Goal: Information Seeking & Learning: Learn about a topic

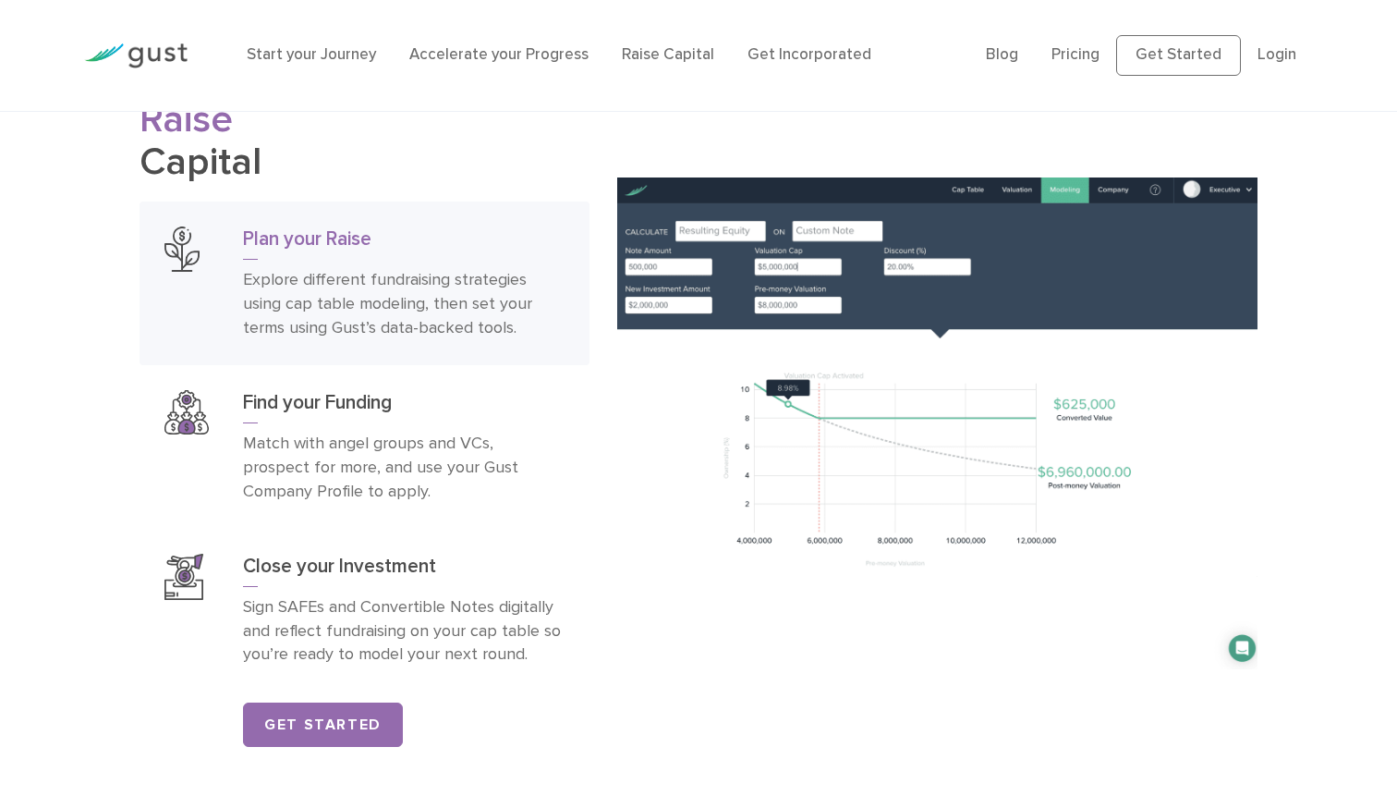
scroll to position [2806, 0]
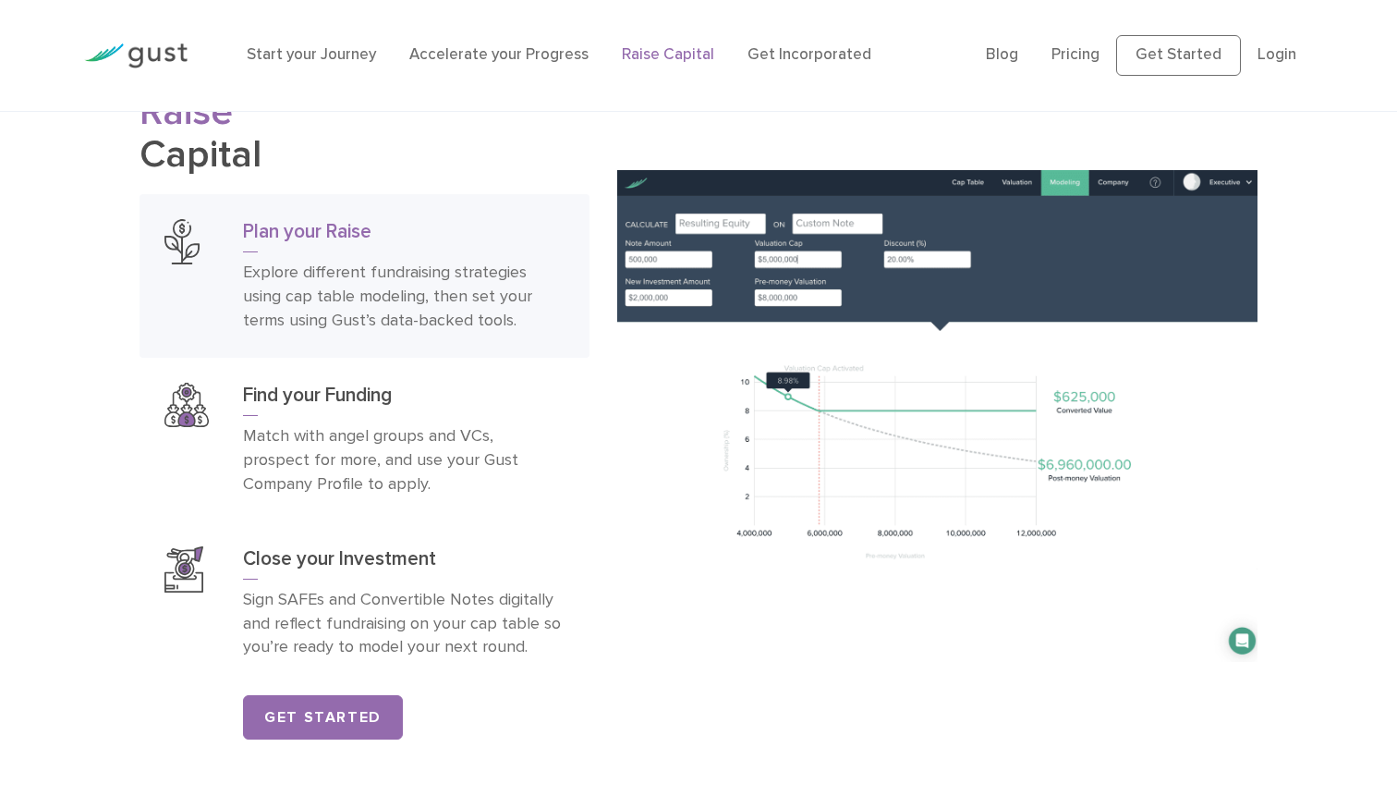
click at [671, 58] on link "Raise Capital" at bounding box center [668, 54] width 92 height 18
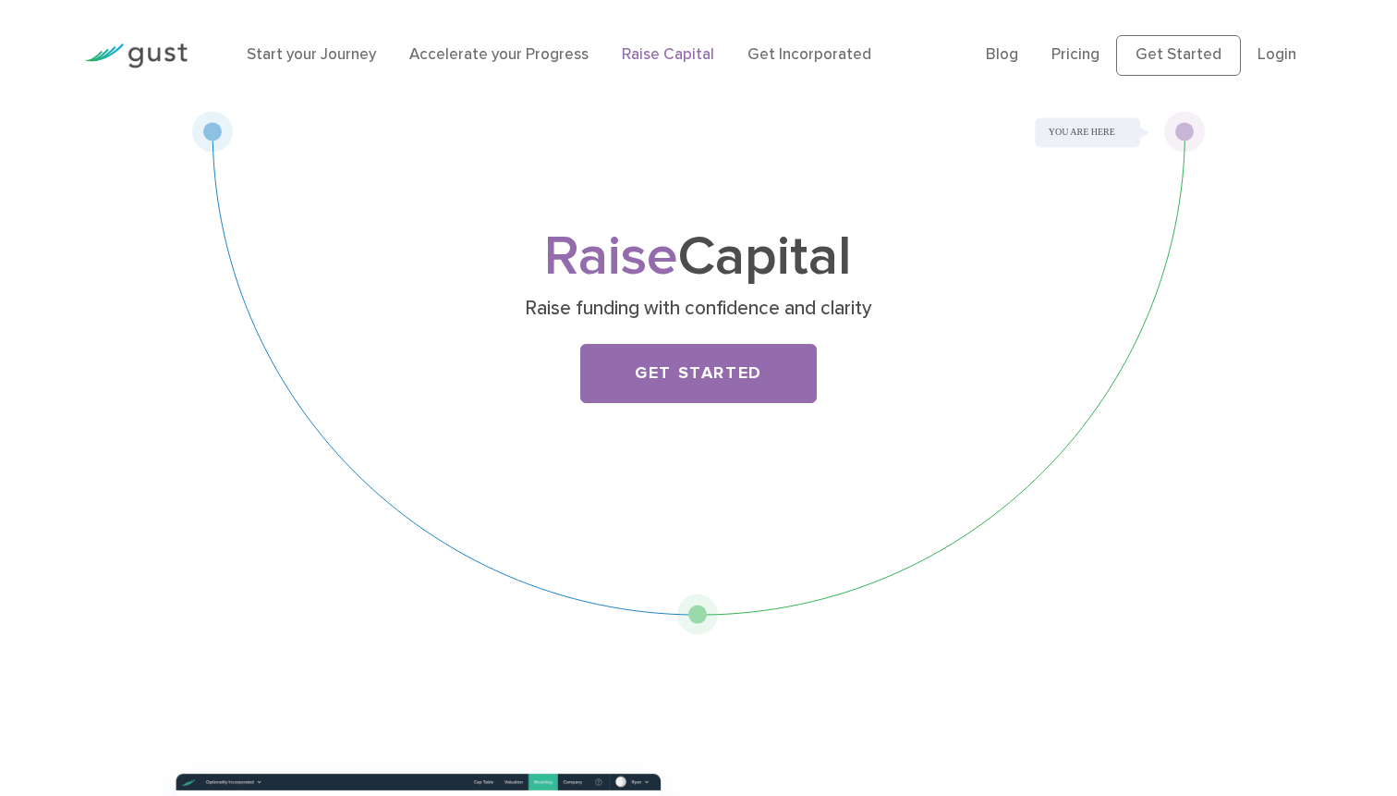
click at [138, 55] on img at bounding box center [135, 55] width 103 height 25
